Goal: Task Accomplishment & Management: Use online tool/utility

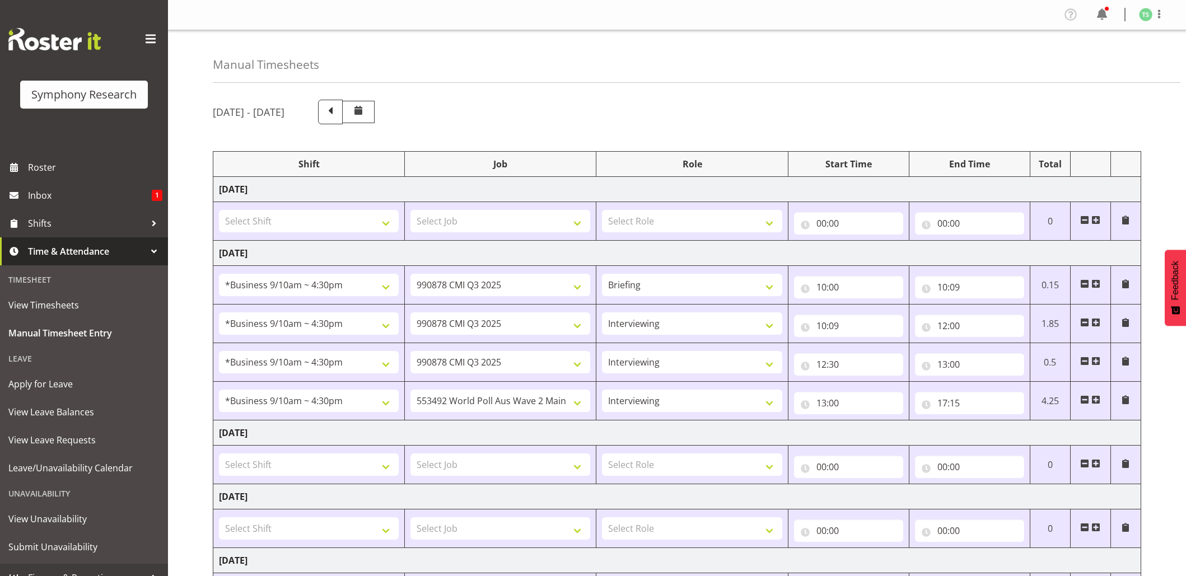
select select "26078"
select select "10239"
select select "26078"
select select "10239"
select select "47"
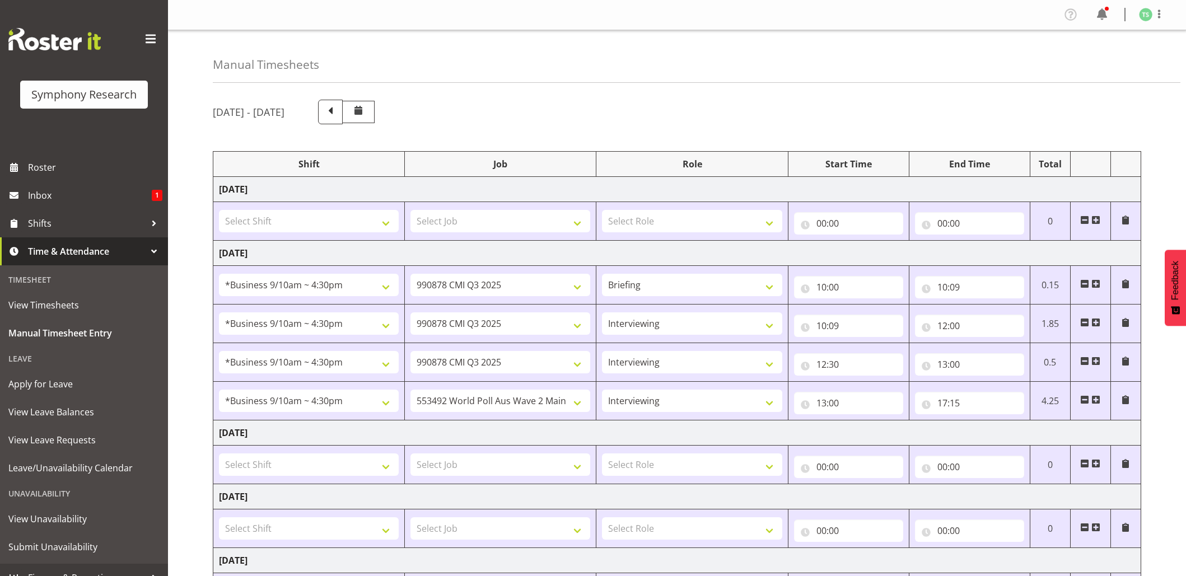
select select "26078"
select select "10239"
select select "47"
select select "26078"
select select "10499"
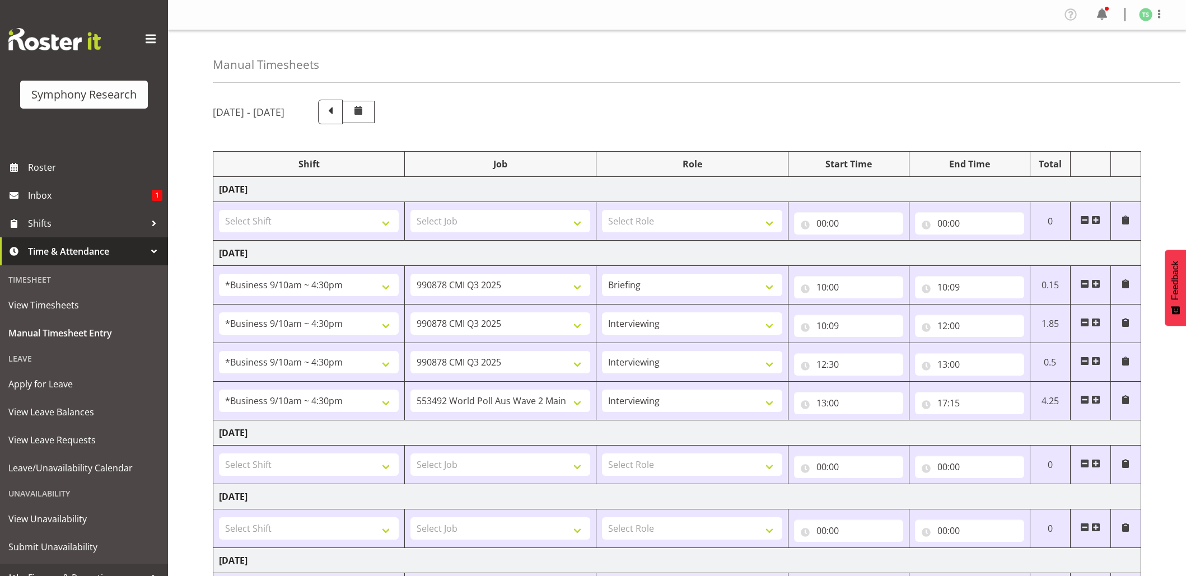
select select "47"
